Goal: Check status

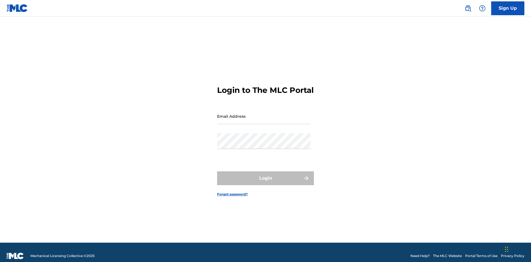
scroll to position [7, 0]
click at [264, 114] on input "Email Address" at bounding box center [264, 116] width 94 height 16
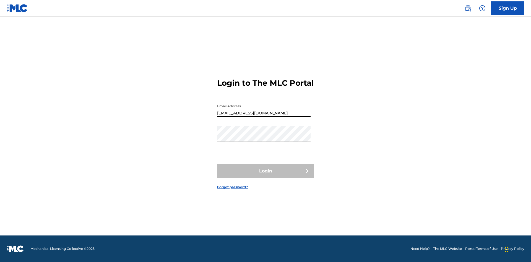
scroll to position [0, 17]
type input "[EMAIL_ADDRESS][DOMAIN_NAME]"
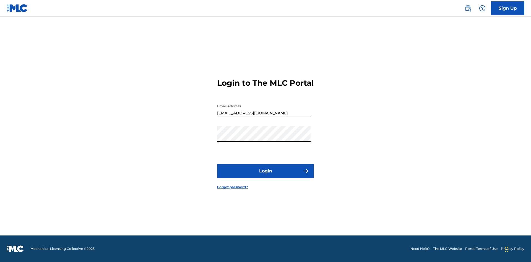
click at [266, 176] on button "Login" at bounding box center [265, 171] width 97 height 14
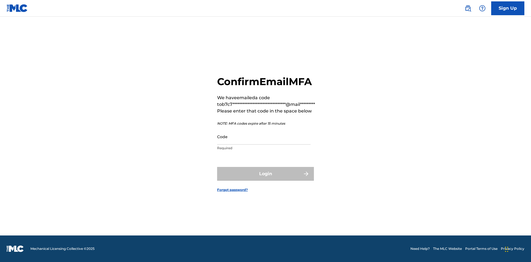
click at [264, 137] on input "Code" at bounding box center [264, 137] width 94 height 16
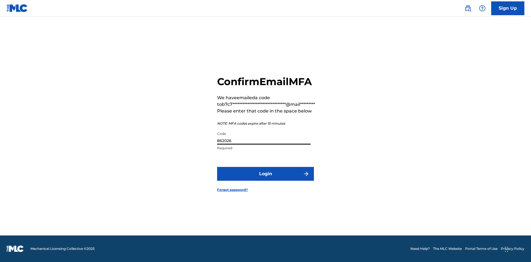
type input "862026"
click at [266, 174] on button "Login" at bounding box center [265, 174] width 97 height 14
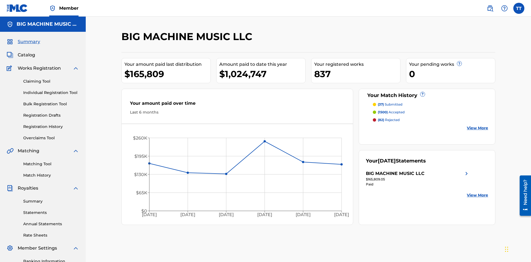
click at [51, 221] on link "Annual Statements" at bounding box center [51, 224] width 56 height 6
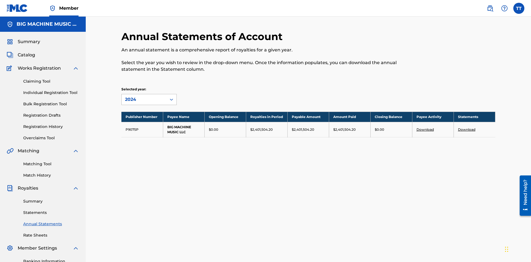
click at [144, 96] on div "2024" at bounding box center [144, 99] width 38 height 7
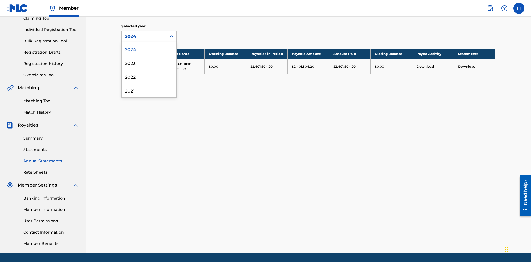
click at [149, 77] on div "2022" at bounding box center [149, 77] width 55 height 14
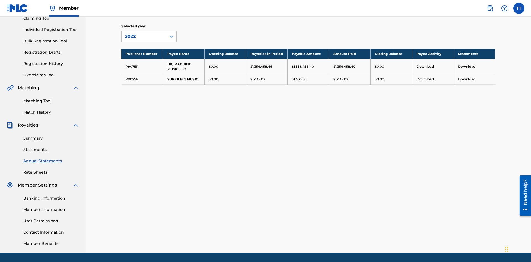
scroll to position [81, 0]
